Goal: Task Accomplishment & Management: Manage account settings

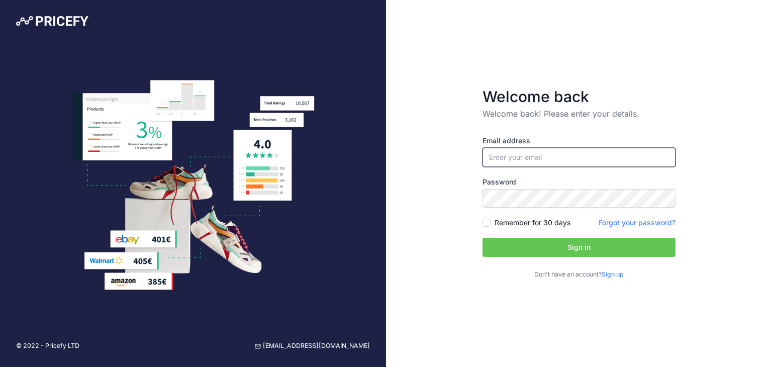
click at [518, 159] on input "email" at bounding box center [578, 157] width 193 height 19
type input "[DOMAIN_NAME][EMAIL_ADDRESS][DOMAIN_NAME]"
click at [552, 244] on button "Sign in" at bounding box center [578, 247] width 193 height 19
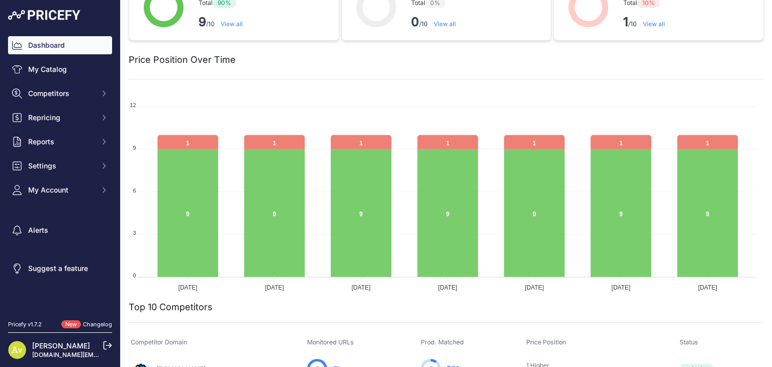
scroll to position [50, 0]
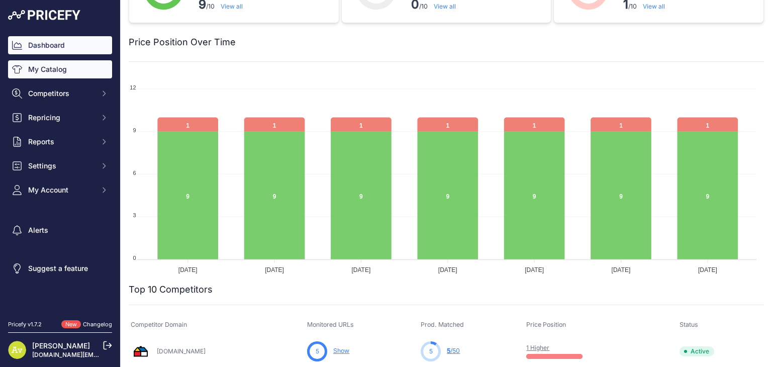
click at [39, 74] on link "My Catalog" at bounding box center [60, 69] width 104 height 18
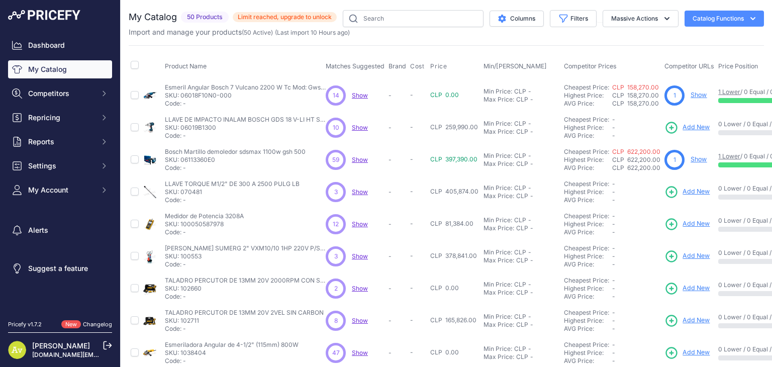
click at [360, 95] on span "Show" at bounding box center [360, 95] width 16 height 8
click at [701, 96] on link "Show" at bounding box center [698, 95] width 16 height 8
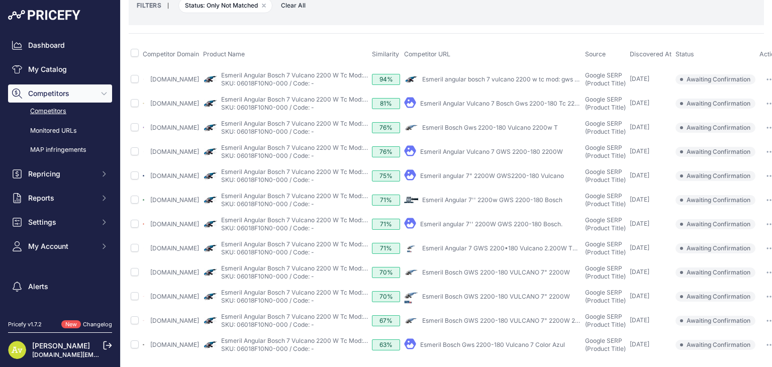
scroll to position [99, 36]
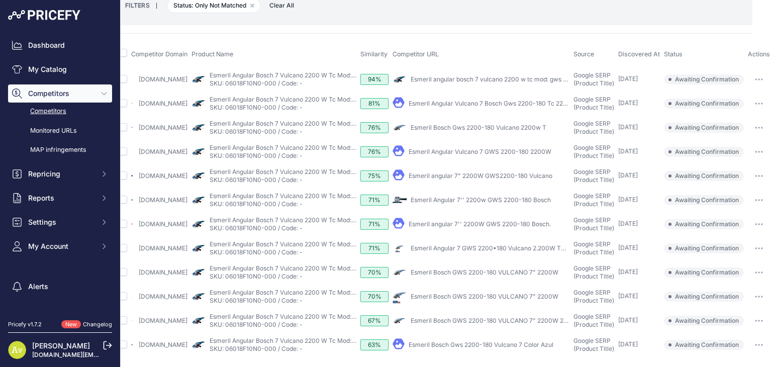
click at [752, 72] on button "button" at bounding box center [759, 79] width 20 height 14
click at [499, 42] on th "Competitor URL" at bounding box center [480, 54] width 181 height 25
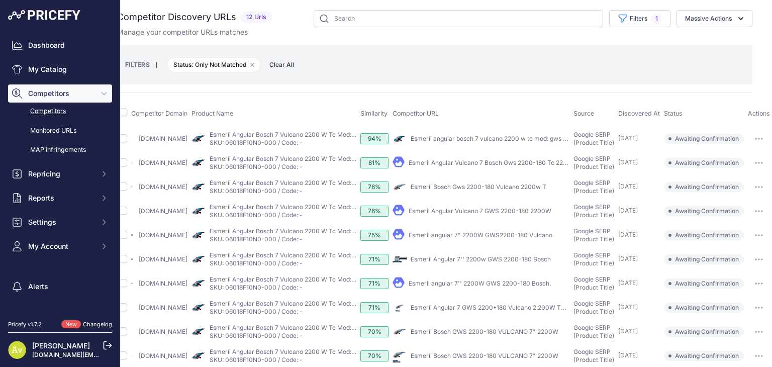
scroll to position [0, 0]
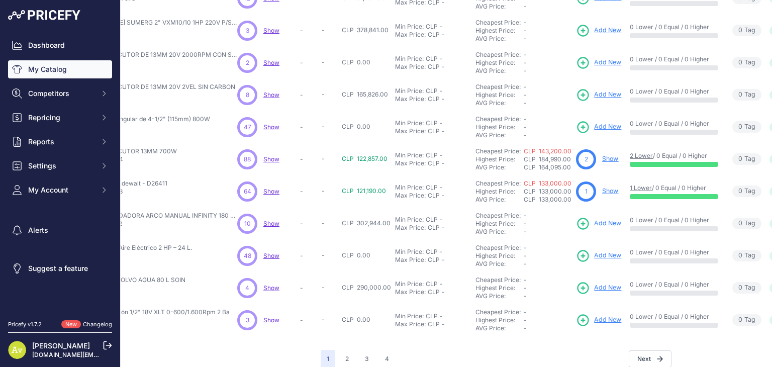
scroll to position [243, 88]
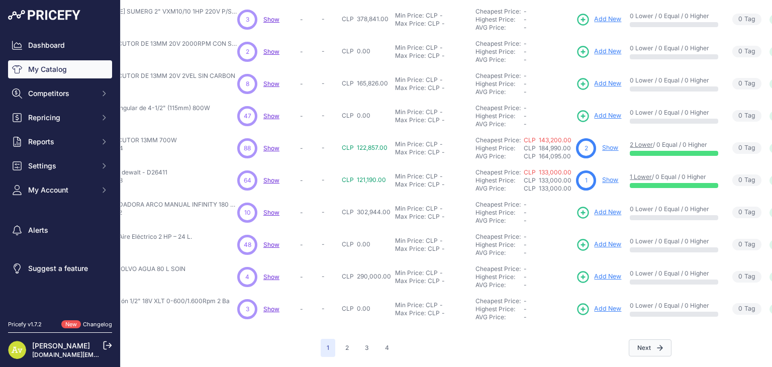
click at [636, 342] on button "Next" at bounding box center [650, 347] width 43 height 17
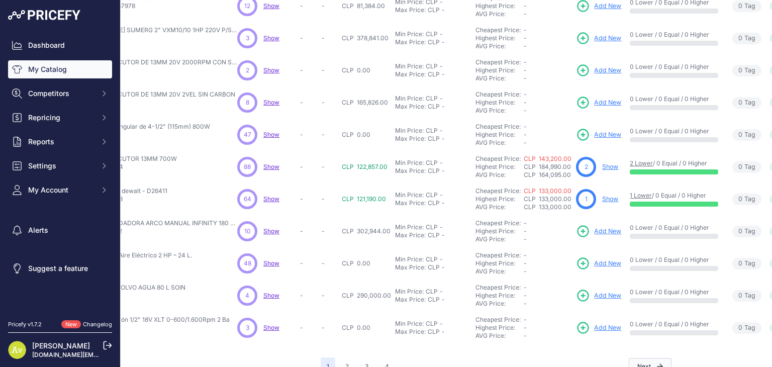
scroll to position [269, 88]
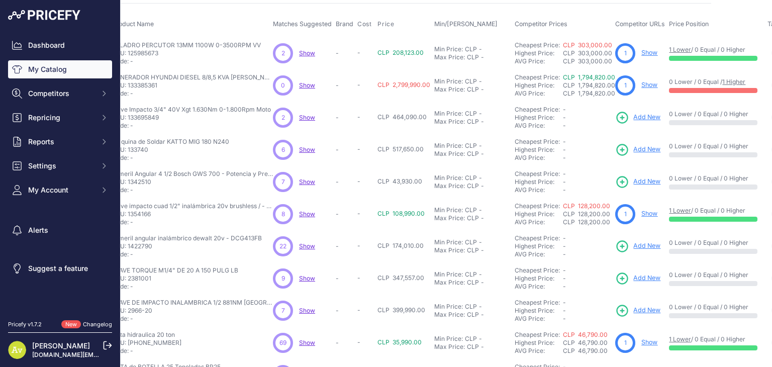
scroll to position [0, 53]
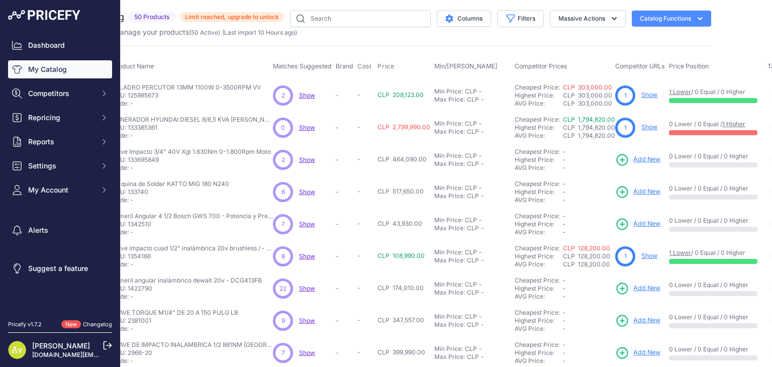
click at [649, 161] on span "Add New" at bounding box center [646, 160] width 27 height 10
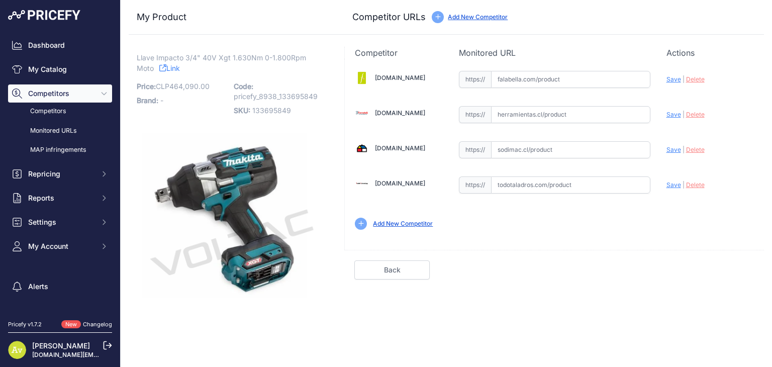
click at [410, 220] on link "Add New Competitor" at bounding box center [403, 224] width 60 height 8
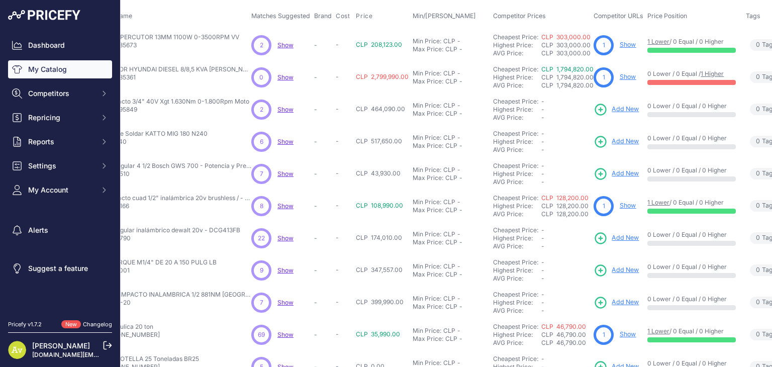
scroll to position [50, 96]
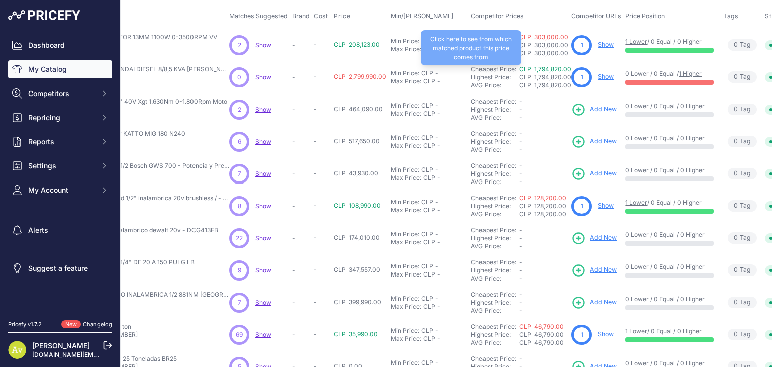
drag, startPoint x: 469, startPoint y: 68, endPoint x: 514, endPoint y: 65, distance: 45.3
click at [514, 65] on td "Cheapest Price: Click here to see from which matched product this price comes f…" at bounding box center [519, 77] width 100 height 32
copy link "Cheapest Price"
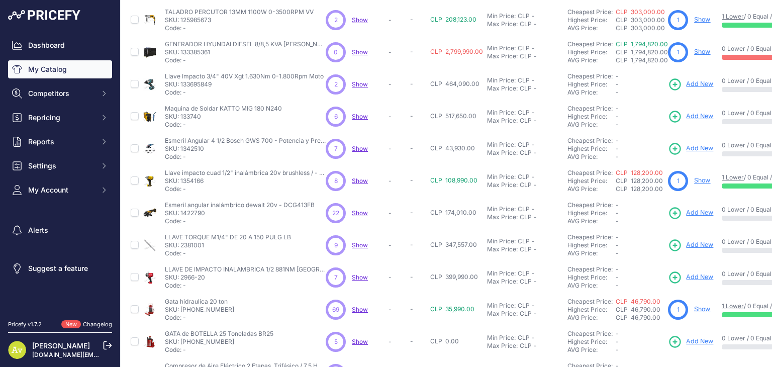
scroll to position [92, 0]
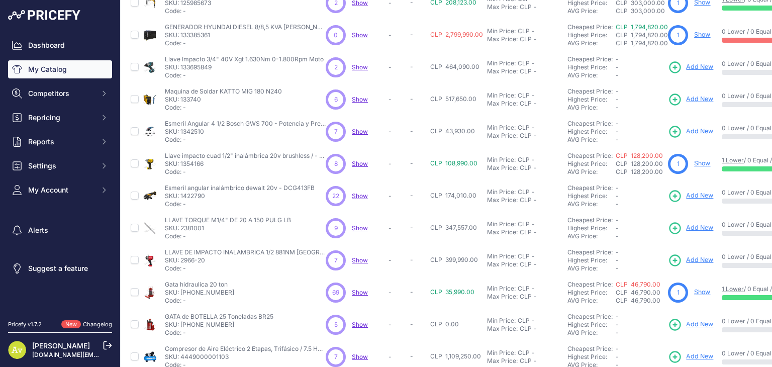
click at [356, 99] on span "Show" at bounding box center [360, 99] width 16 height 8
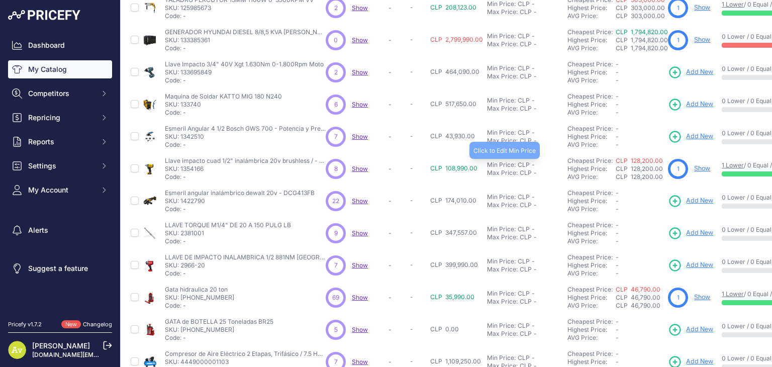
scroll to position [243, 0]
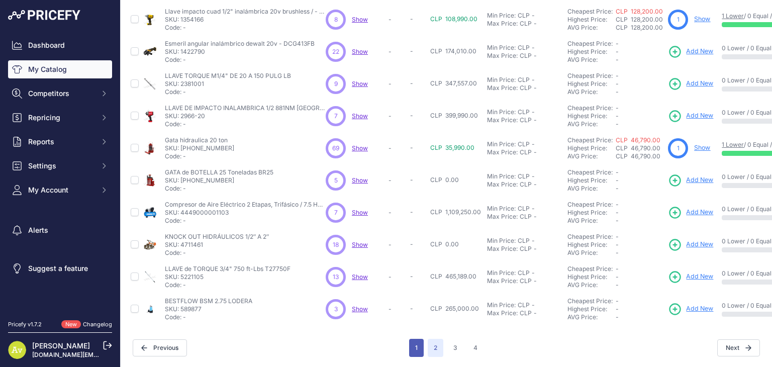
click at [415, 339] on button "1" at bounding box center [416, 348] width 15 height 18
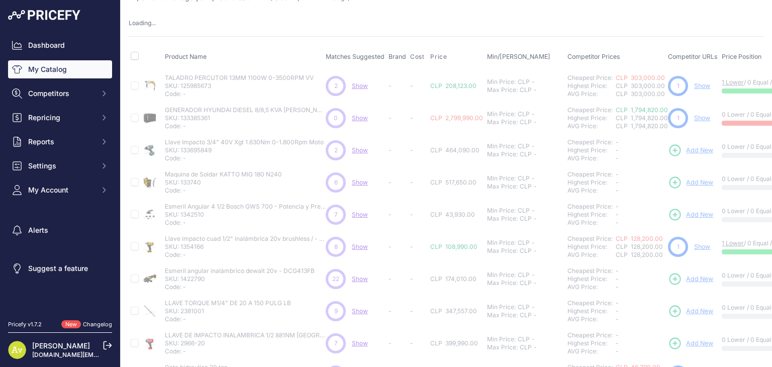
scroll to position [18, 0]
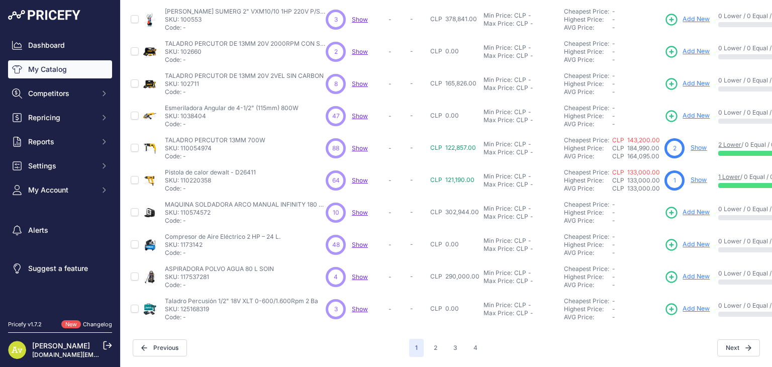
scroll to position [243, 0]
click at [472, 340] on button "4" at bounding box center [475, 348] width 16 height 18
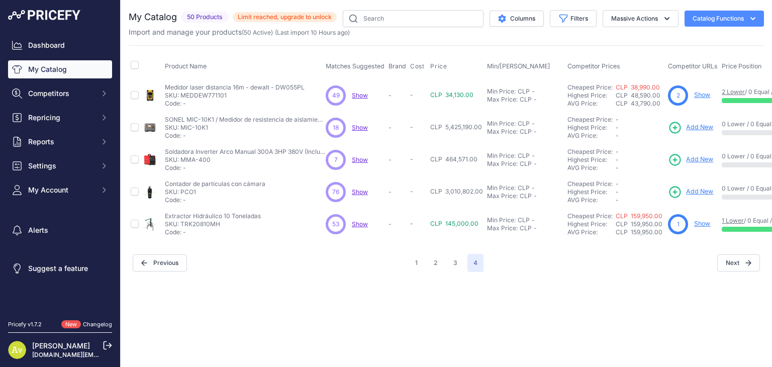
drag, startPoint x: 329, startPoint y: 67, endPoint x: 380, endPoint y: 67, distance: 51.8
click at [380, 67] on span "Matches Suggested" at bounding box center [355, 66] width 59 height 8
drag, startPoint x: 326, startPoint y: 64, endPoint x: 382, endPoint y: 67, distance: 56.4
click at [382, 67] on span "Matches Suggested" at bounding box center [355, 66] width 59 height 8
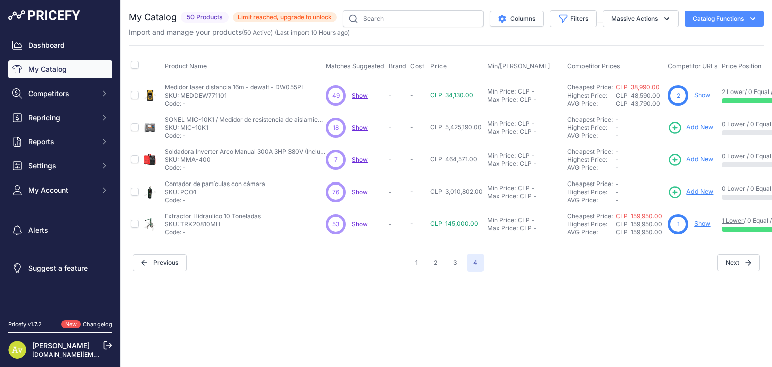
copy span "Matches Suggested"
click at [39, 67] on link "My Catalog" at bounding box center [60, 69] width 104 height 18
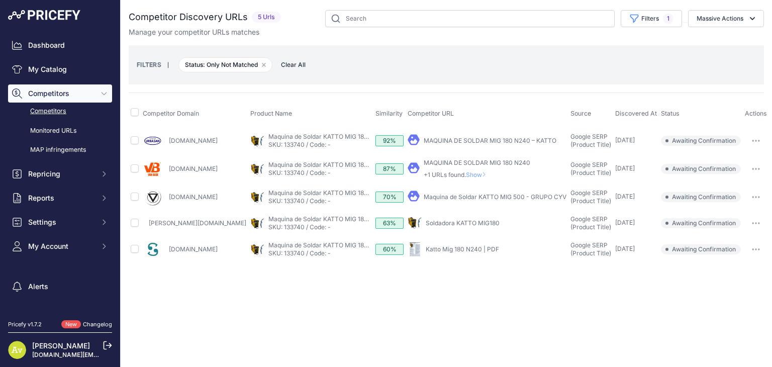
click at [666, 138] on span "Awaiting Confirmation" at bounding box center [701, 141] width 80 height 10
click at [50, 67] on link "My Catalog" at bounding box center [60, 69] width 104 height 18
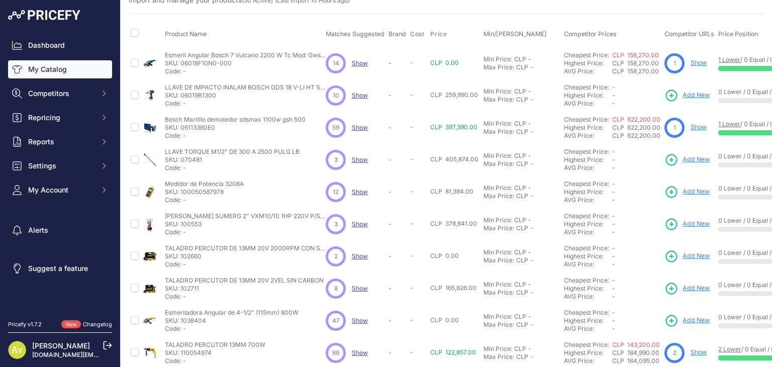
scroll to position [50, 0]
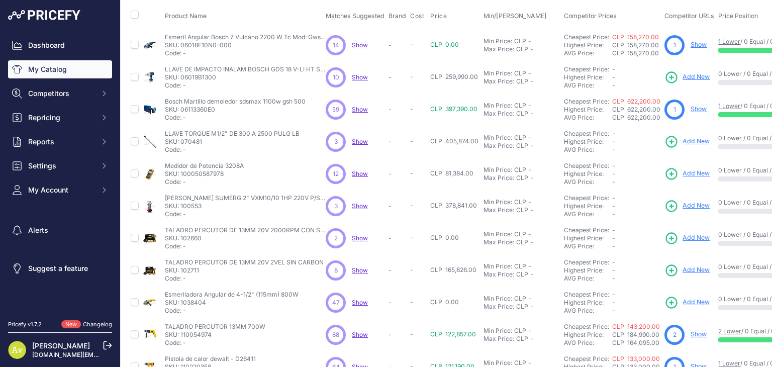
click at [693, 110] on link "Show" at bounding box center [698, 109] width 16 height 8
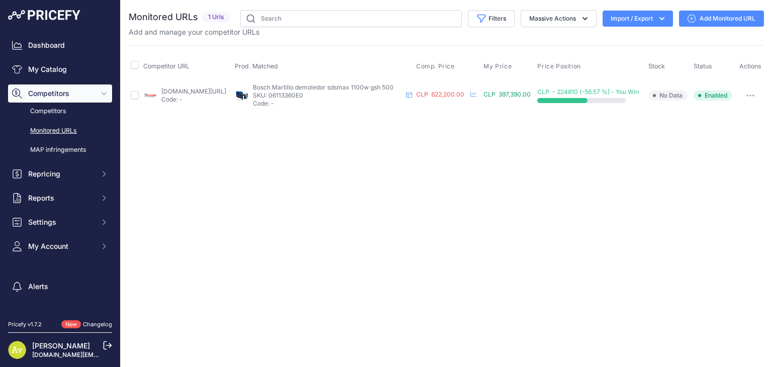
click at [187, 90] on link "[DOMAIN_NAME][URL]" at bounding box center [193, 91] width 65 height 8
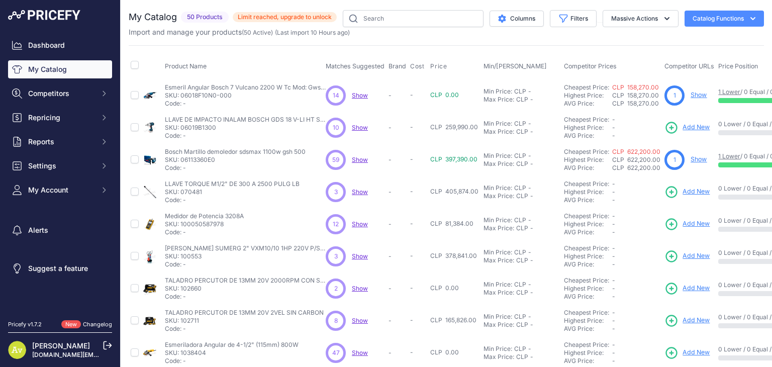
click at [202, 18] on span "50 Products" at bounding box center [205, 18] width 48 height 12
click at [357, 95] on span "Show" at bounding box center [360, 95] width 16 height 8
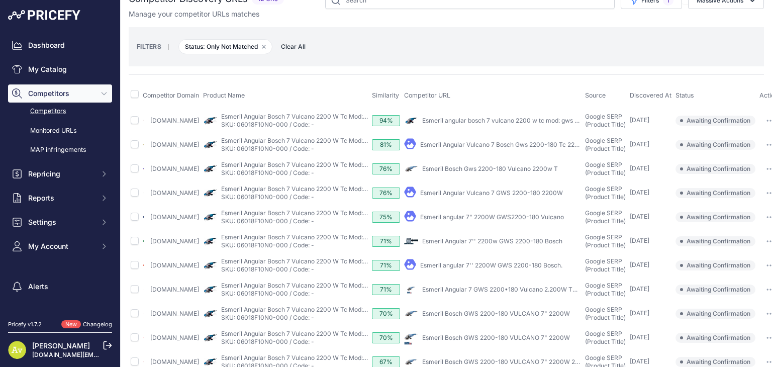
scroll to position [50, 0]
